Goal: Find specific page/section: Find specific page/section

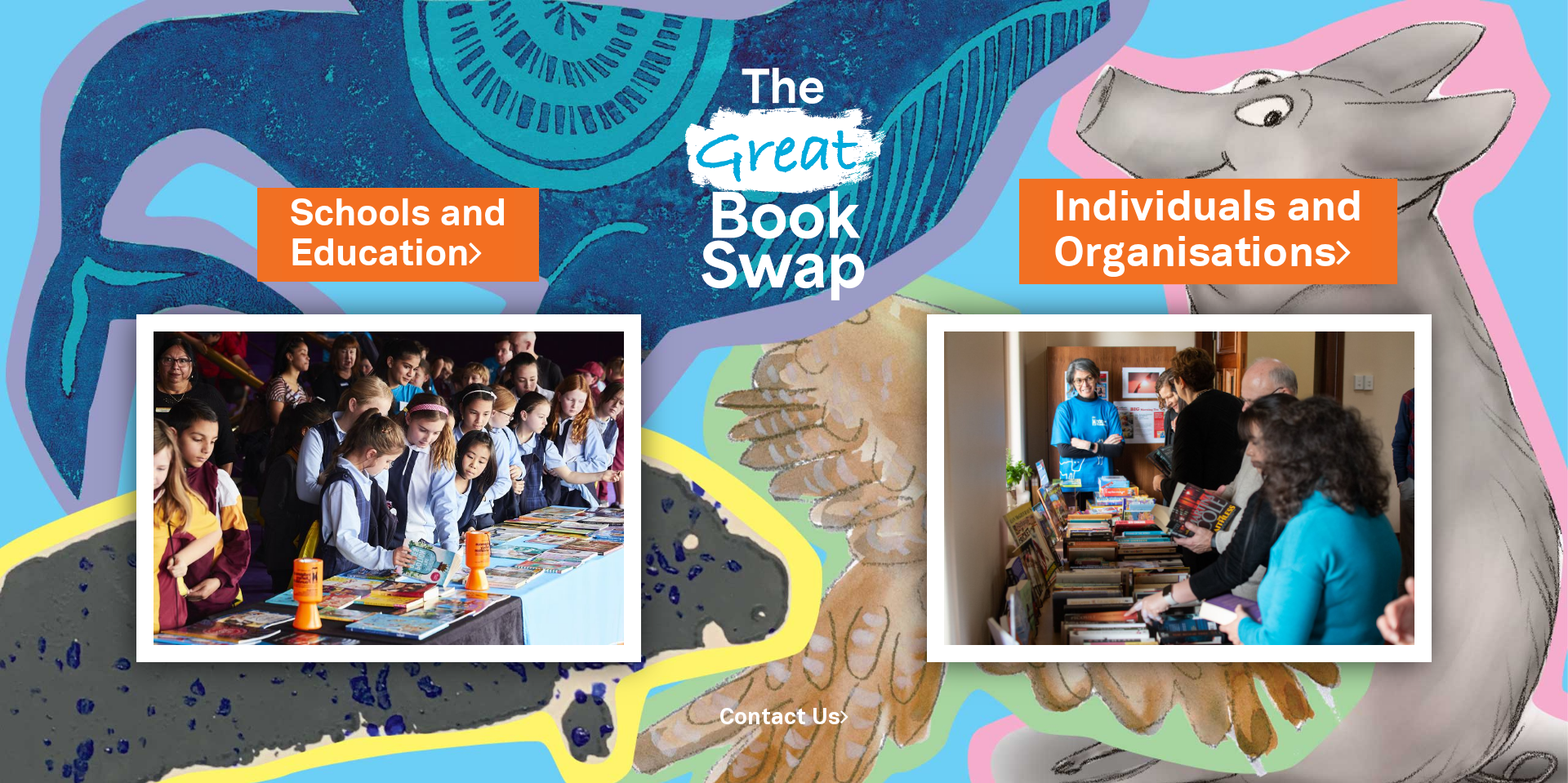
click at [1170, 252] on link "Individuals and Organisations" at bounding box center [1208, 231] width 310 height 103
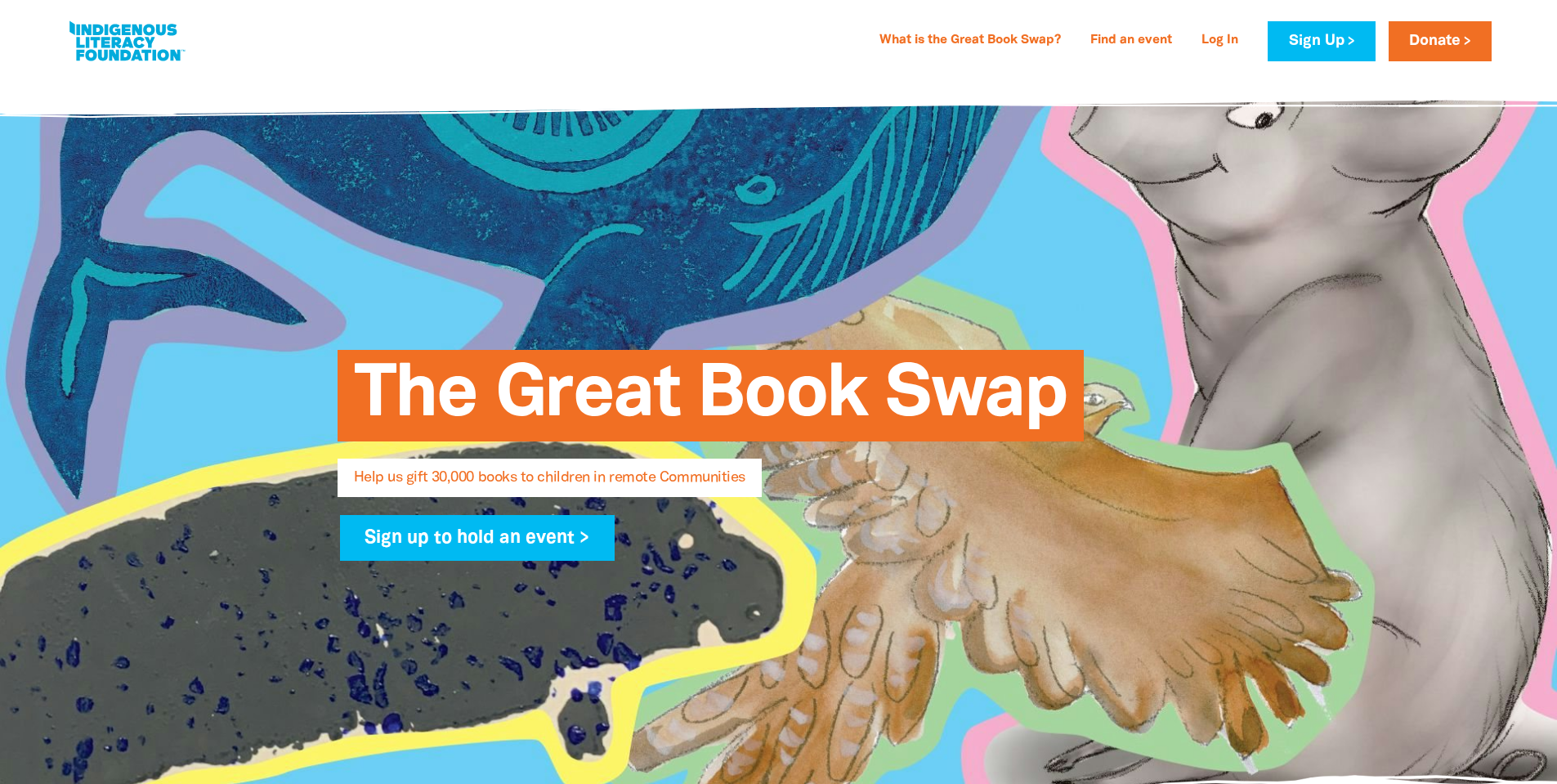
select select "AU"
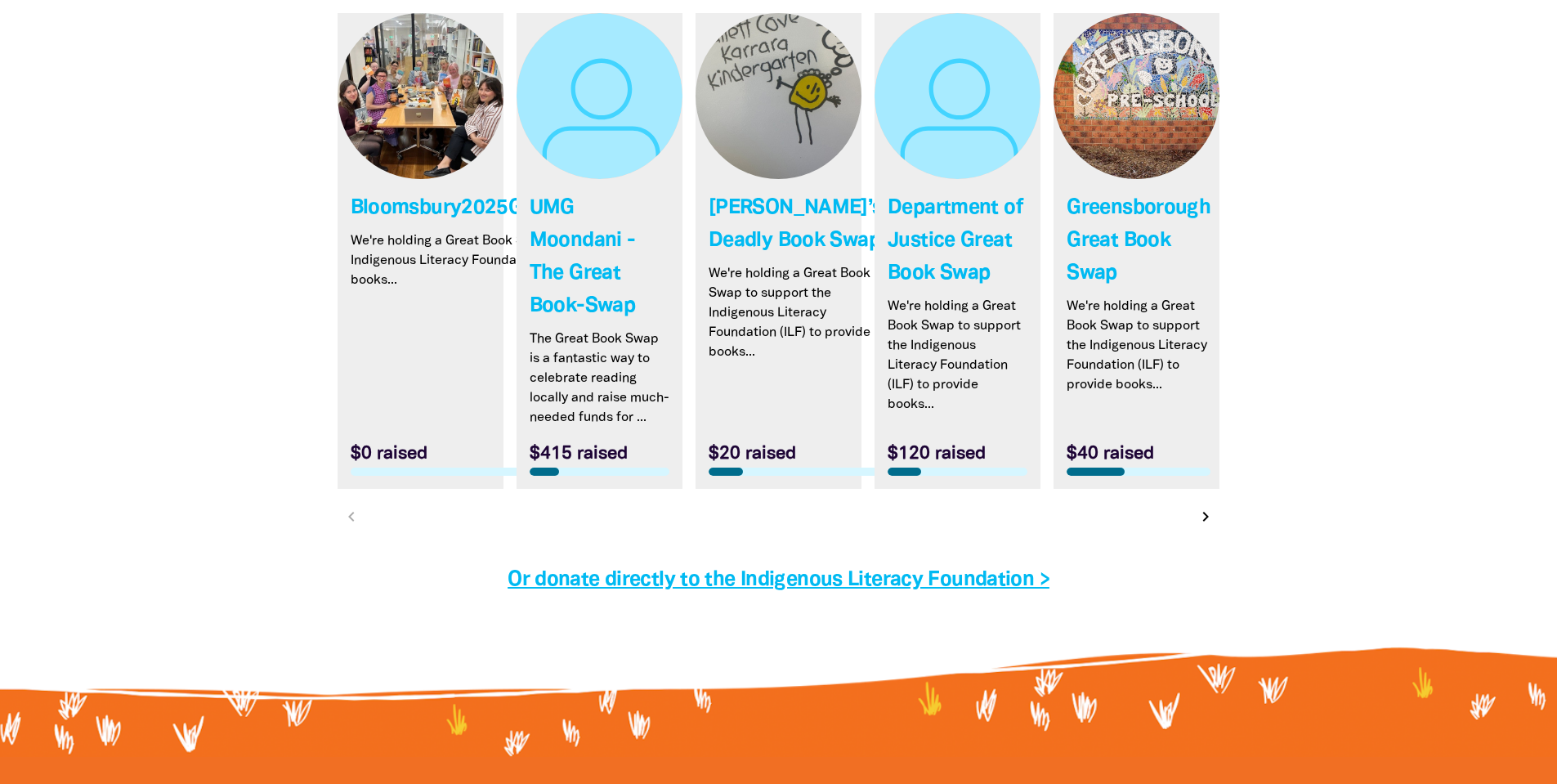
scroll to position [4904, 0]
click at [1141, 210] on link "Link to Greensborough Great Book Swap" at bounding box center [1136, 250] width 166 height 476
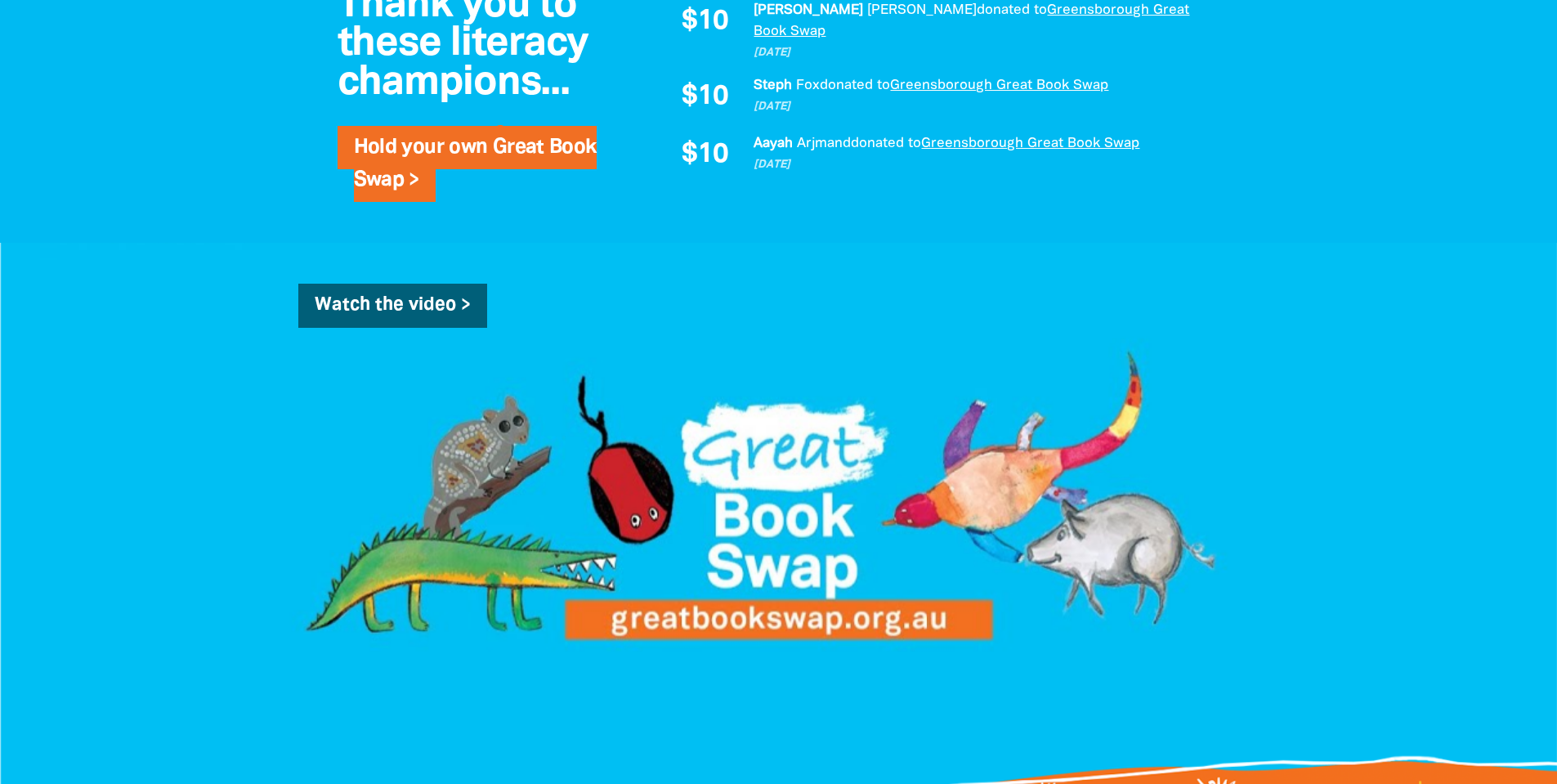
scroll to position [1283, 0]
